Goal: Find contact information: Find contact information

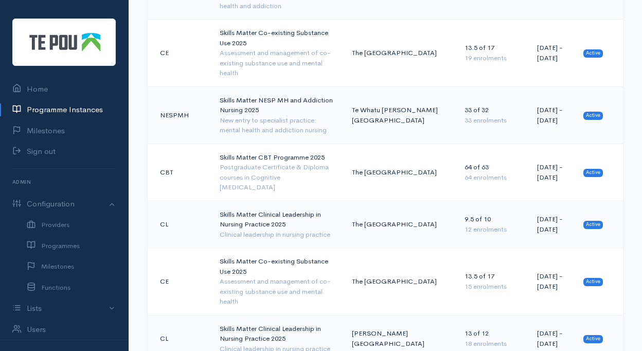
scroll to position [1031, 0]
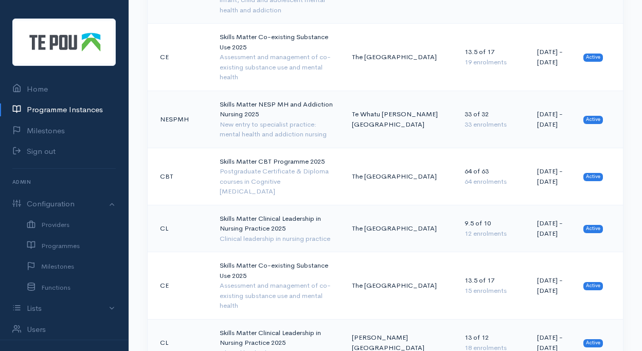
click at [269, 166] on div "Postgraduate Certificate & Diploma courses in Cognitive Behaviour Therapy" at bounding box center [278, 181] width 116 height 30
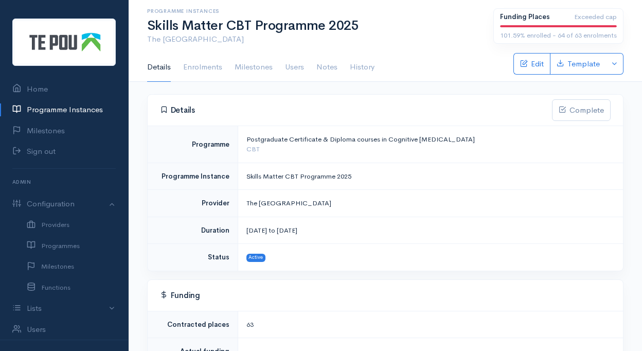
click at [206, 71] on link "Enrolments" at bounding box center [202, 67] width 39 height 29
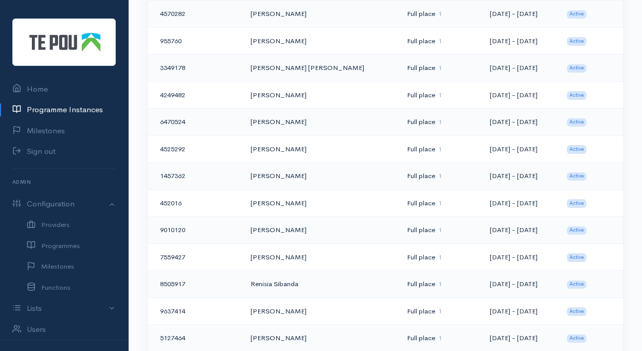
scroll to position [1234, 0]
click at [267, 173] on td "[PERSON_NAME]" at bounding box center [320, 174] width 156 height 27
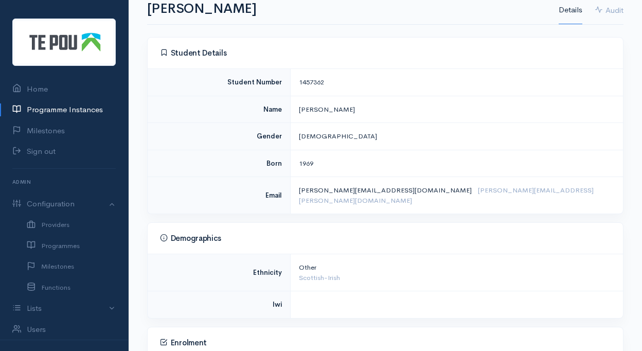
scroll to position [112, 0]
click at [388, 182] on td "[PERSON_NAME][EMAIL_ADDRESS][DOMAIN_NAME] [PERSON_NAME][DOMAIN_NAME][EMAIL_ADDR…" at bounding box center [456, 194] width 333 height 37
drag, startPoint x: 388, startPoint y: 182, endPoint x: 509, endPoint y: 189, distance: 121.0
click at [509, 189] on td "[PERSON_NAME][EMAIL_ADDRESS][DOMAIN_NAME] [PERSON_NAME][DOMAIN_NAME][EMAIL_ADDR…" at bounding box center [456, 194] width 333 height 37
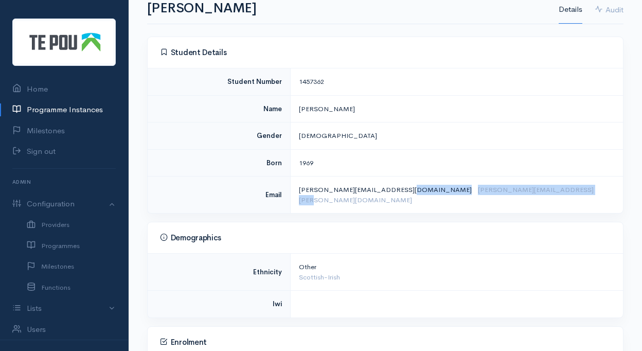
drag, startPoint x: 500, startPoint y: 187, endPoint x: 291, endPoint y: 193, distance: 209.3
click at [291, 193] on td "[PERSON_NAME][EMAIL_ADDRESS][DOMAIN_NAME] [PERSON_NAME][DOMAIN_NAME][EMAIL_ADDR…" at bounding box center [456, 194] width 333 height 37
drag, startPoint x: 291, startPoint y: 193, endPoint x: 340, endPoint y: 187, distance: 49.2
copy td "[PERSON_NAME][EMAIL_ADDRESS][DOMAIN_NAME] [PERSON_NAME][DOMAIN_NAME][EMAIL_ADDR…"
